Goal: Find specific page/section

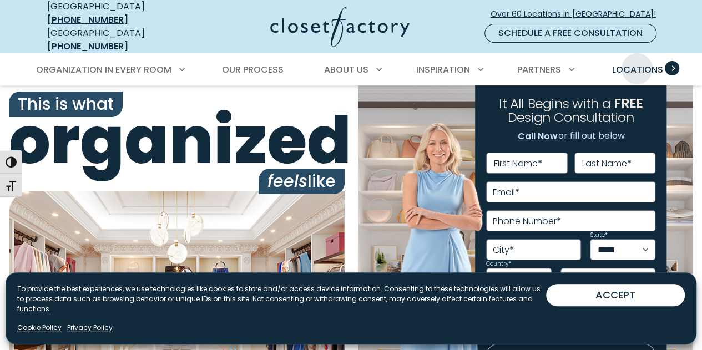
click at [637, 63] on span "Locations" at bounding box center [637, 69] width 51 height 13
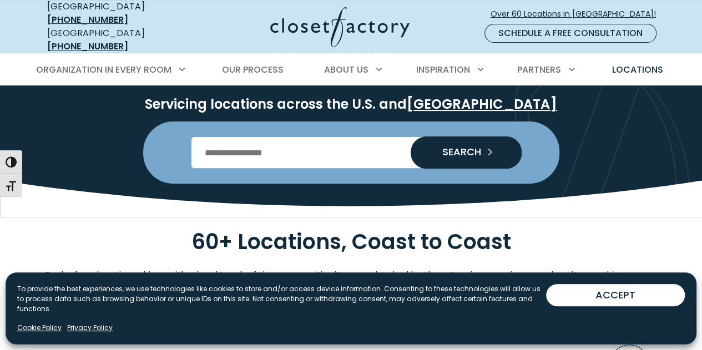
scroll to position [122, 0]
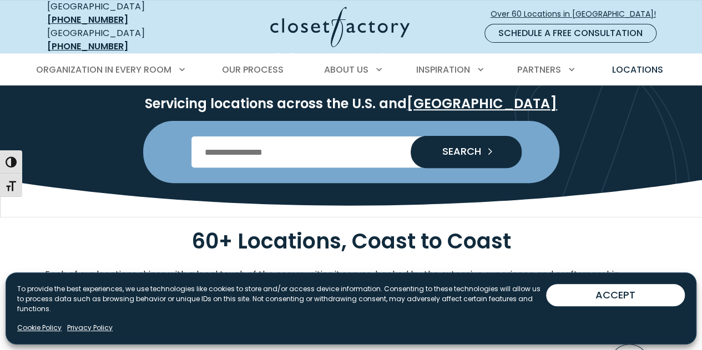
click at [294, 150] on input "Enter Postal Code" at bounding box center [351, 152] width 319 height 31
type input "*****"
click at [475, 152] on button "SEARCH" at bounding box center [466, 152] width 111 height 31
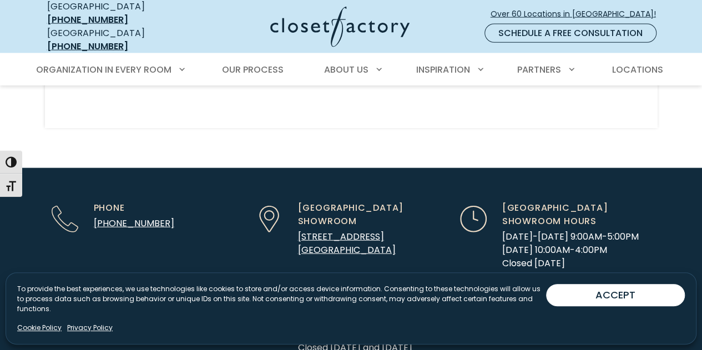
scroll to position [3384, 0]
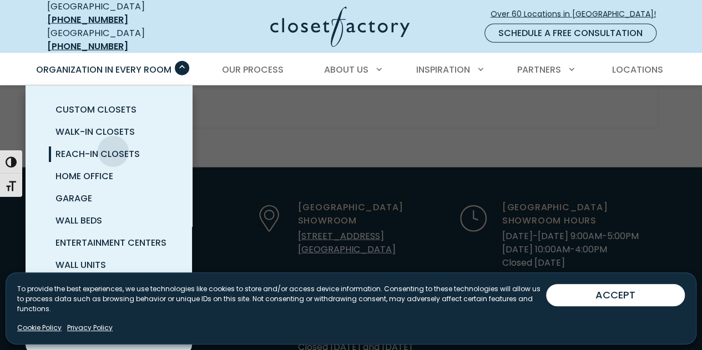
click at [113, 148] on span "Reach-In Closets" at bounding box center [98, 154] width 84 height 13
